Goal: Task Accomplishment & Management: Manage account settings

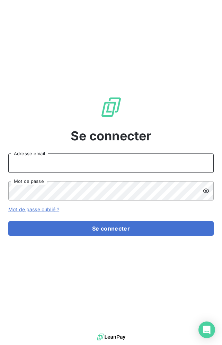
click at [31, 165] on input "Adresse email" at bounding box center [110, 163] width 205 height 19
type input "[PERSON_NAME][EMAIL_ADDRESS][DOMAIN_NAME]"
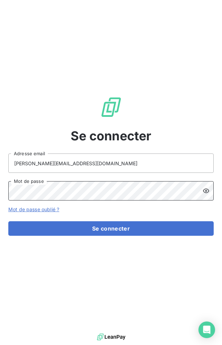
click at [8, 221] on button "Se connecter" at bounding box center [110, 228] width 205 height 15
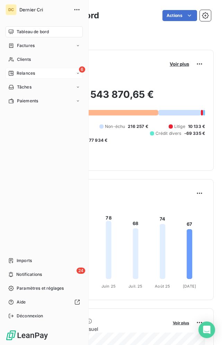
click at [17, 75] on span "Relances" at bounding box center [26, 73] width 18 height 6
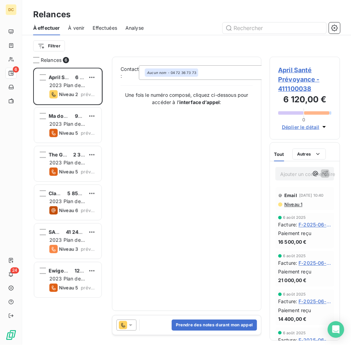
scroll to position [277, 71]
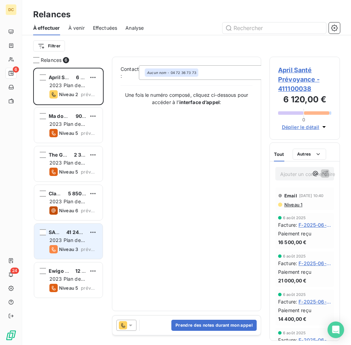
click at [59, 240] on span "2023 Plan de relance" at bounding box center [67, 243] width 36 height 13
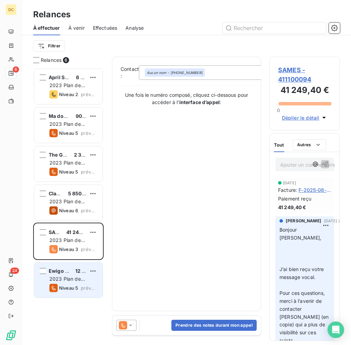
click at [69, 275] on div "Ewigo Développement 12 483,74 € 2023 Plan de relance Niveau 5 prévue [DATE]" at bounding box center [68, 280] width 68 height 35
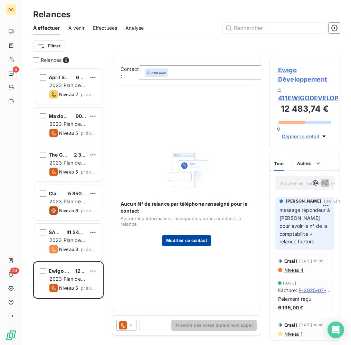
click at [174, 243] on button "Modifier ce contact" at bounding box center [186, 240] width 49 height 11
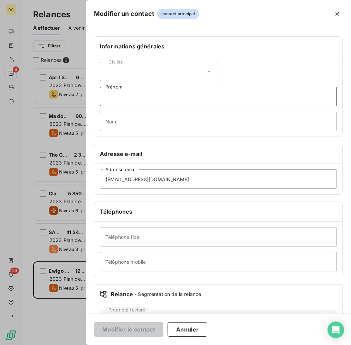
click at [122, 99] on input "Prénom" at bounding box center [218, 96] width 237 height 19
type input "[PERSON_NAME]"
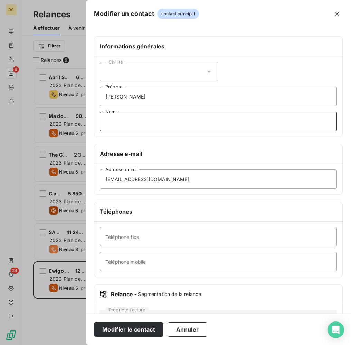
click at [128, 122] on input "Nom" at bounding box center [218, 121] width 237 height 19
type input "Pezron"
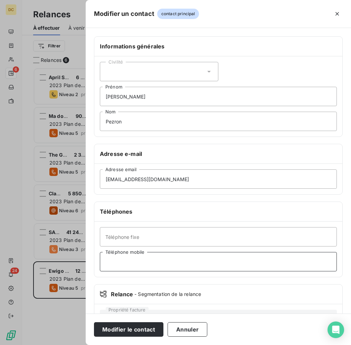
click at [150, 266] on input "Téléphone mobile" at bounding box center [218, 261] width 237 height 19
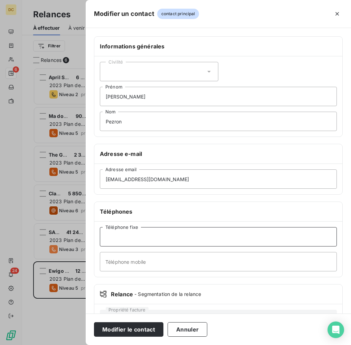
click at [148, 242] on input "Téléphone fixe" at bounding box center [218, 236] width 237 height 19
type input "0169320083"
click at [146, 332] on button "Modifier le contact" at bounding box center [129, 329] width 70 height 15
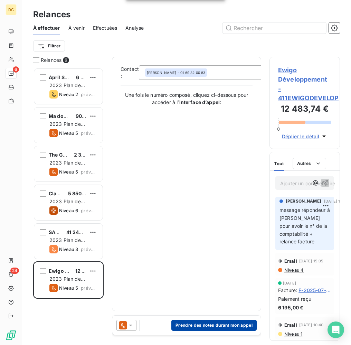
click at [197, 327] on button "Prendre des notes durant mon appel" at bounding box center [214, 325] width 85 height 11
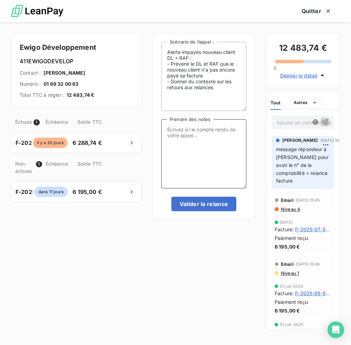
click at [182, 136] on textarea "Prendre des notes" at bounding box center [204, 153] width 85 height 69
type textarea "vu avec l'accueil"
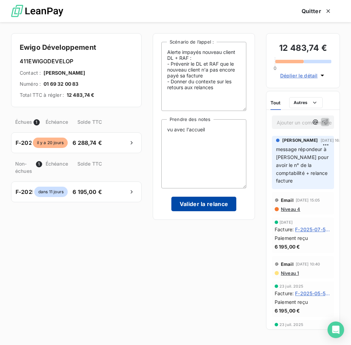
click at [192, 205] on button "Valider la relance" at bounding box center [204, 204] width 65 height 15
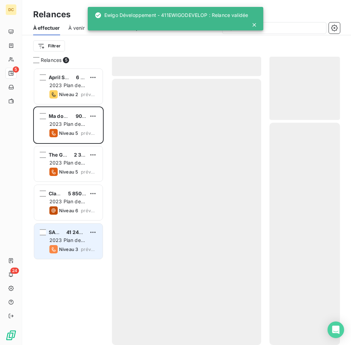
click at [72, 239] on span "2023 Plan de relance" at bounding box center [67, 243] width 36 height 13
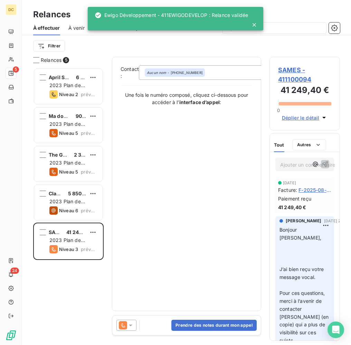
click at [221, 75] on div "Aucun nom - [PHONE_NUMBER]" at bounding box center [208, 72] width 138 height 15
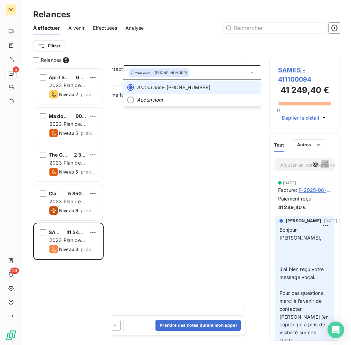
click at [221, 78] on span "SAMES - 411100094" at bounding box center [304, 74] width 53 height 19
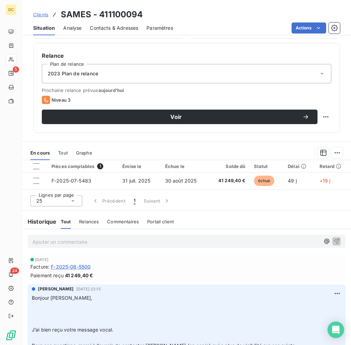
scroll to position [257, 0]
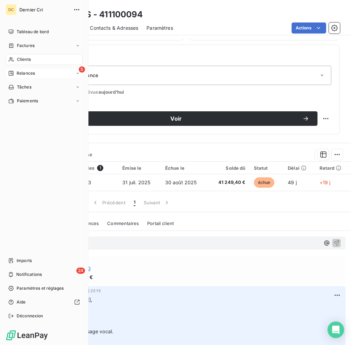
click at [13, 78] on div "5 Relances" at bounding box center [44, 73] width 77 height 11
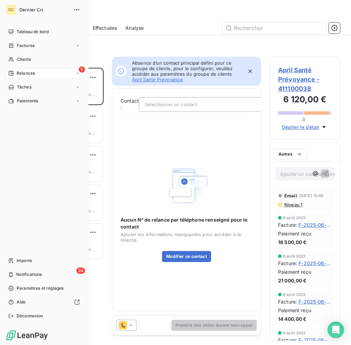
scroll to position [277, 71]
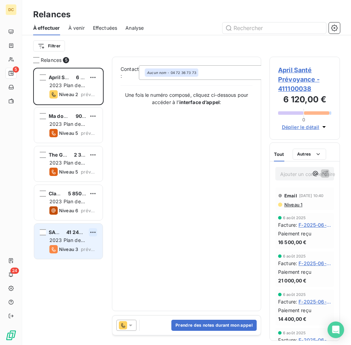
click at [94, 233] on html "DC 5 24 Relances À effectuer À venir Effectuées Analyse Filtrer Relances [DATE]…" at bounding box center [175, 172] width 351 height 345
click at [77, 247] on div "Replanifier cette action" at bounding box center [63, 246] width 62 height 11
select select "8"
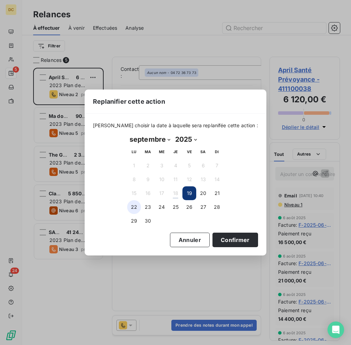
click at [130, 207] on button "22" at bounding box center [134, 207] width 14 height 14
click at [221, 239] on button "Confirmer" at bounding box center [236, 240] width 46 height 15
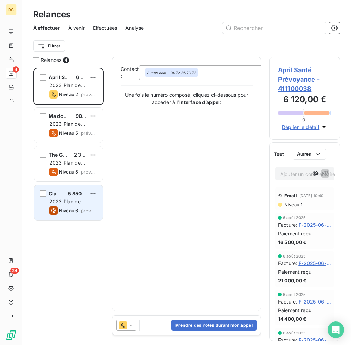
click at [64, 195] on div "Classe 7 5 850,00 €" at bounding box center [73, 194] width 48 height 6
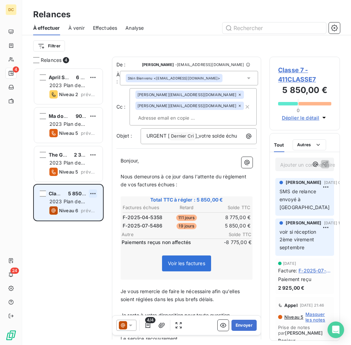
click at [94, 195] on html "DC 4 24 Relances À effectuer À venir Effectuées Analyse Filtrer Relances [DATE]…" at bounding box center [175, 172] width 351 height 345
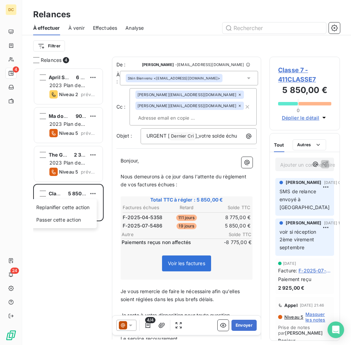
click at [177, 154] on html "DC 4 24 Relances À effectuer À venir Effectuées Analyse Filtrer Relances [DATE]…" at bounding box center [175, 172] width 351 height 345
click at [221, 166] on p "Ajouter un commentaire ﻿" at bounding box center [295, 165] width 28 height 9
click at [221, 94] on icon at bounding box center [240, 95] width 4 height 4
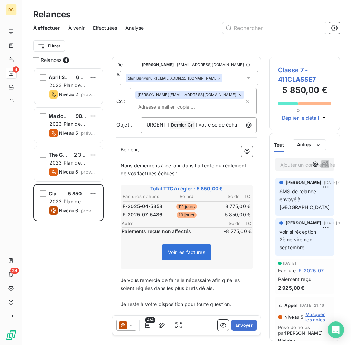
click at [221, 166] on p "Ajouter un commentaire ﻿" at bounding box center [295, 165] width 28 height 9
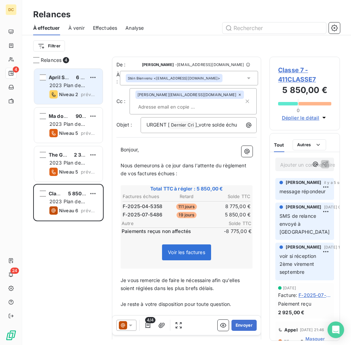
click at [64, 77] on span "April Santé Prévoyance" at bounding box center [77, 77] width 56 height 6
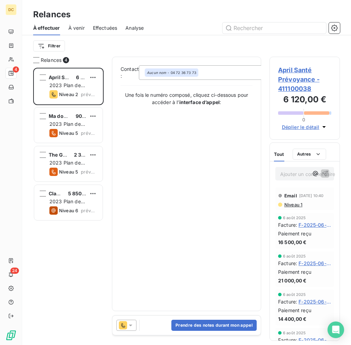
click at [221, 128] on span "Déplier le détail" at bounding box center [301, 126] width 38 height 7
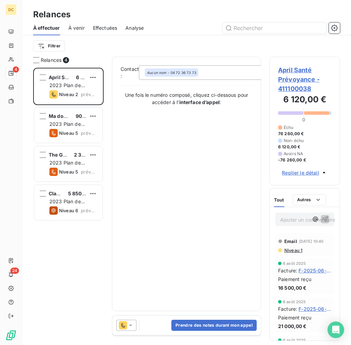
click at [213, 74] on div "Aucun nom - 04 72 36 73 73" at bounding box center [208, 72] width 138 height 15
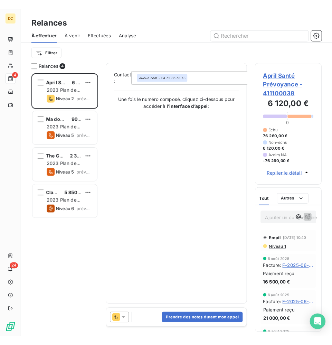
scroll to position [0, 16]
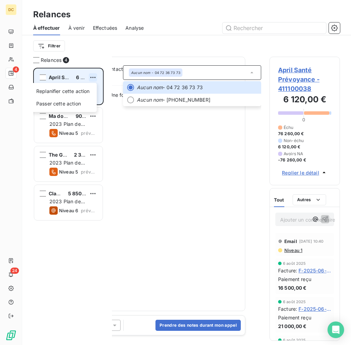
click at [92, 78] on html "DC 4 24 Relances À effectuer À venir Effectuées Analyse Filtrer Relances [DATE]…" at bounding box center [175, 172] width 351 height 345
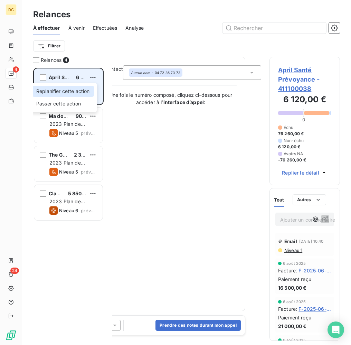
click at [77, 90] on div "Replanifier cette action" at bounding box center [63, 91] width 62 height 11
select select "8"
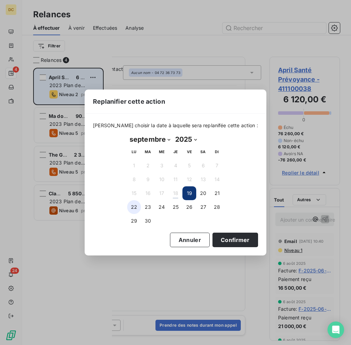
drag, startPoint x: 128, startPoint y: 209, endPoint x: 140, endPoint y: 209, distance: 11.8
click at [128, 209] on button "22" at bounding box center [134, 207] width 14 height 14
click at [221, 238] on button "Confirmer" at bounding box center [236, 240] width 46 height 15
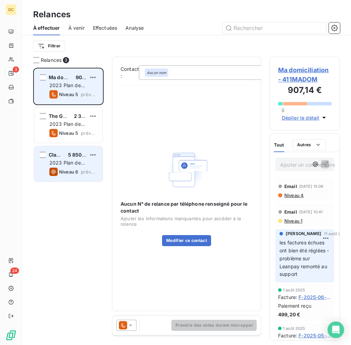
click at [66, 164] on span "2023 Plan de relance" at bounding box center [67, 166] width 36 height 13
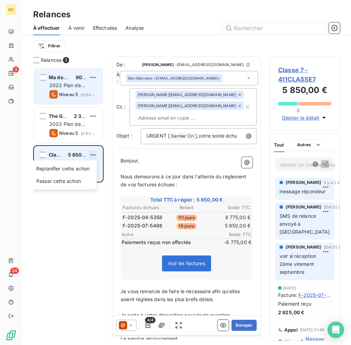
click at [93, 155] on html "DC 3 24 Relances À effectuer À venir Effectuées Analyse Filtrer Relances 3 Ma d…" at bounding box center [175, 172] width 351 height 345
click at [74, 165] on div "Replanifier cette action" at bounding box center [63, 168] width 62 height 11
select select "8"
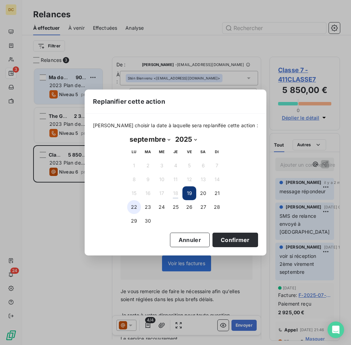
click at [139, 207] on button "22" at bounding box center [134, 207] width 14 height 14
click at [221, 241] on button "Confirmer" at bounding box center [236, 240] width 46 height 15
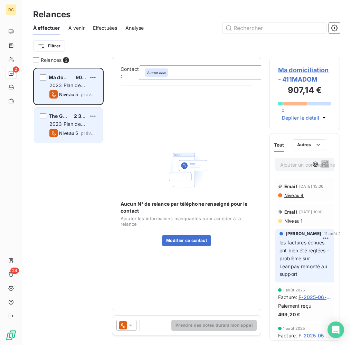
drag, startPoint x: 0, startPoint y: 105, endPoint x: 52, endPoint y: 110, distance: 52.1
click at [95, 109] on div "DC 2 24 Relances À effectuer À venir Effectuées Analyse Filtrer Relances 2 Ma d…" at bounding box center [175, 172] width 351 height 345
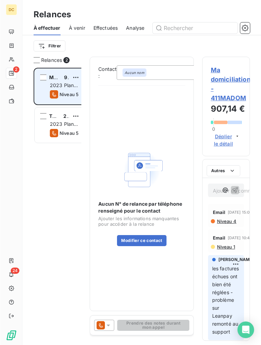
scroll to position [277, 48]
click at [221, 145] on span "Déplier le détail" at bounding box center [223, 140] width 21 height 15
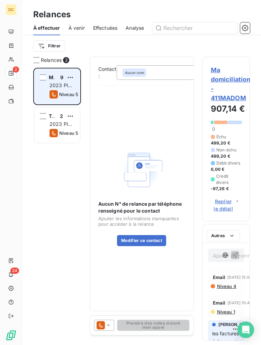
click at [221, 100] on span "Ma domiciliation - 411MADOM" at bounding box center [226, 83] width 31 height 37
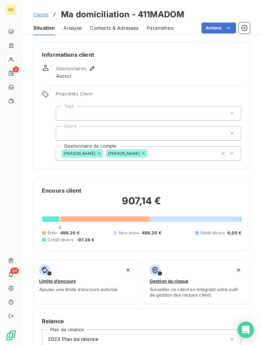
scroll to position [1, 0]
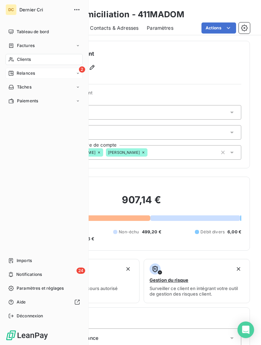
click at [14, 74] on div "Relances" at bounding box center [21, 73] width 27 height 6
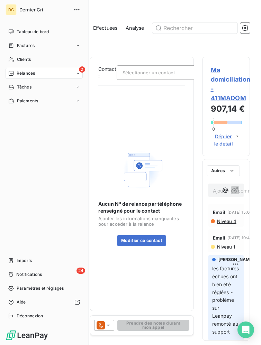
scroll to position [277, 48]
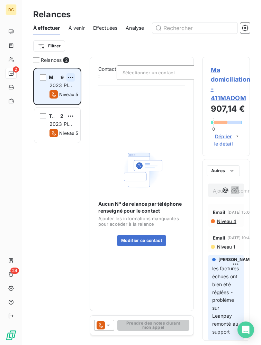
click at [70, 79] on html "DC 2 24 Relances À effectuer À venir Effectuées Analyse Filtrer Relances 2 Ma d…" at bounding box center [130, 172] width 261 height 345
click at [64, 89] on div "Replanifier cette action" at bounding box center [41, 91] width 62 height 11
select select "8"
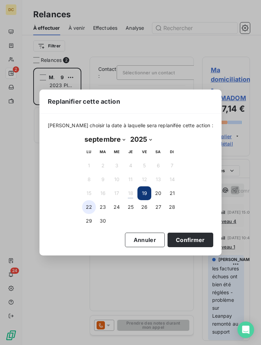
click at [89, 205] on button "22" at bounding box center [89, 207] width 14 height 14
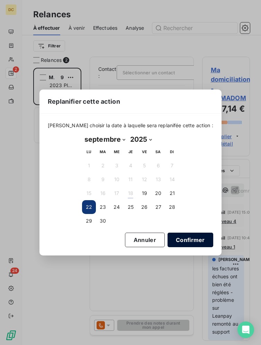
drag, startPoint x: 178, startPoint y: 240, endPoint x: 174, endPoint y: 237, distance: 4.7
click at [178, 240] on button "Confirmer" at bounding box center [190, 240] width 46 height 15
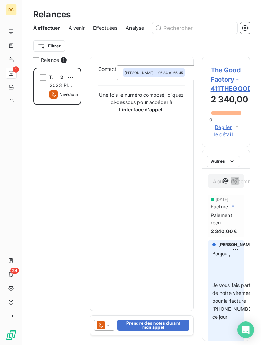
click at [219, 87] on span "The Good Factory - 411THEGOODFACTO" at bounding box center [226, 79] width 31 height 28
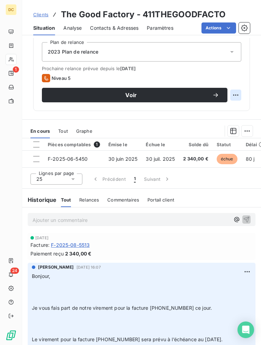
click at [221, 94] on html "DC 1 24 Clients The Good Factory - 411THEGOODFACTO Situation Analyse Contacts &…" at bounding box center [130, 172] width 261 height 345
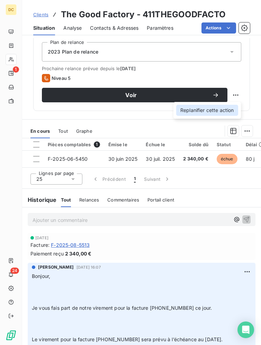
click at [213, 108] on div "Replanifier cette action" at bounding box center [207, 110] width 62 height 11
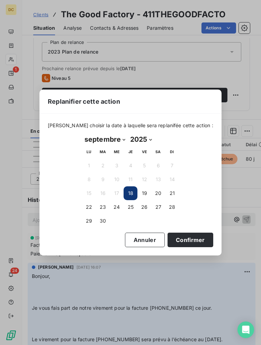
click at [111, 140] on select "janvier février mars avril mai juin juillet août septembre octobre novembre déc…" at bounding box center [105, 139] width 46 height 11
select select "9"
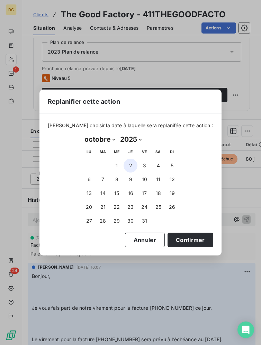
click at [129, 168] on button "2" at bounding box center [130, 166] width 14 height 14
click at [169, 241] on button "Confirmer" at bounding box center [190, 240] width 46 height 15
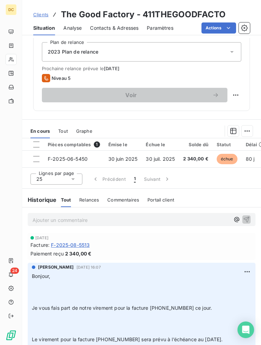
click at [64, 222] on p "Ajouter un commentaire ﻿" at bounding box center [131, 220] width 197 height 9
